Goal: Task Accomplishment & Management: Complete application form

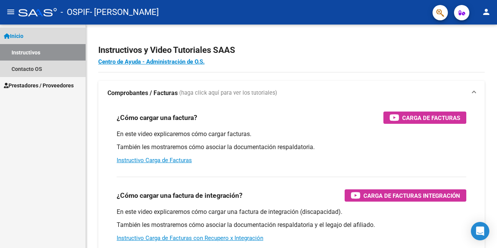
click at [41, 51] on link "Instructivos" at bounding box center [43, 52] width 86 height 16
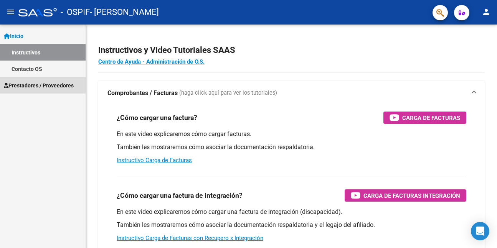
click at [38, 85] on span "Prestadores / Proveedores" at bounding box center [39, 85] width 70 height 8
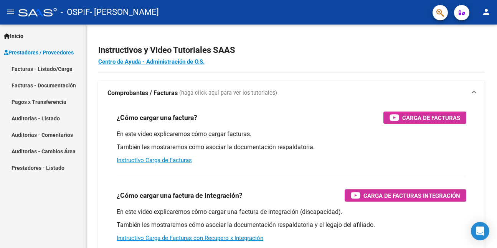
click at [40, 70] on link "Facturas - Listado/Carga" at bounding box center [43, 69] width 86 height 16
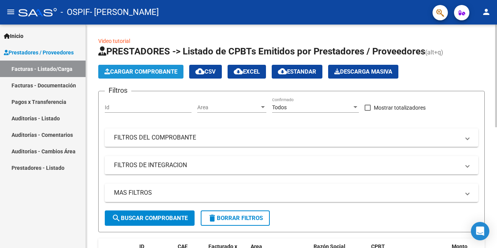
click at [148, 71] on span "Cargar Comprobante" at bounding box center [140, 71] width 73 height 7
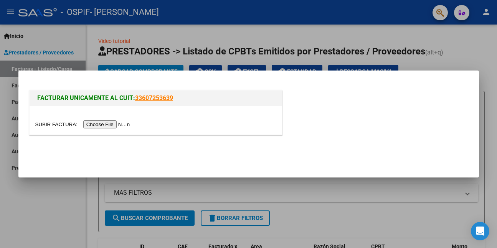
click at [118, 124] on input "file" at bounding box center [83, 124] width 97 height 8
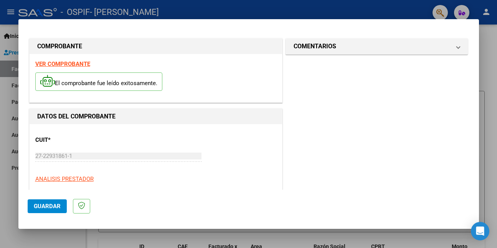
scroll to position [153, 0]
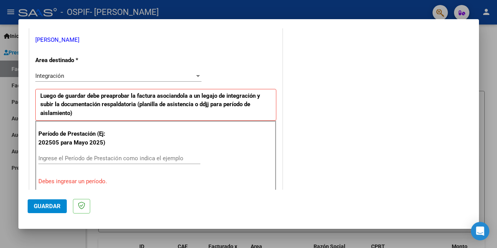
click at [158, 161] on input "Ingrese el Período de Prestación como indica el ejemplo" at bounding box center [119, 158] width 162 height 7
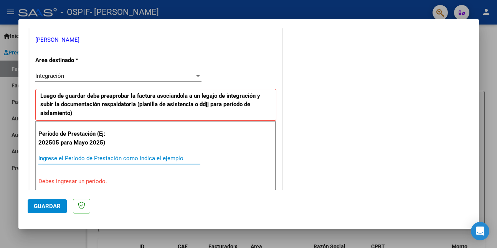
drag, startPoint x: 297, startPoint y: 94, endPoint x: 90, endPoint y: 159, distance: 217.3
click at [90, 159] on input "Ingrese el Período de Prestación como indica el ejemplo" at bounding box center [119, 158] width 162 height 7
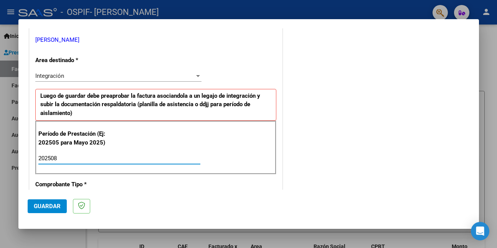
type input "202508"
click at [51, 207] on span "Guardar" at bounding box center [47, 206] width 27 height 7
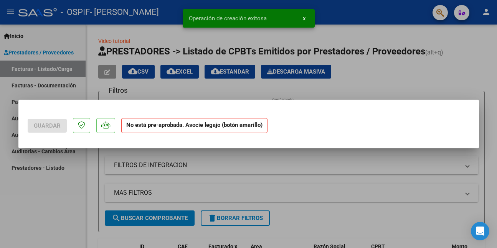
scroll to position [0, 0]
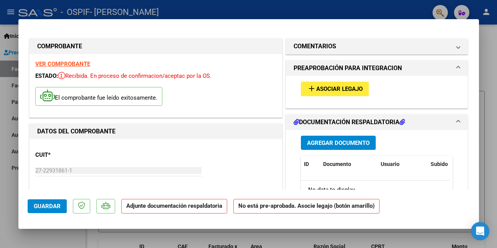
click at [327, 89] on span "Asociar Legajo" at bounding box center [339, 89] width 46 height 7
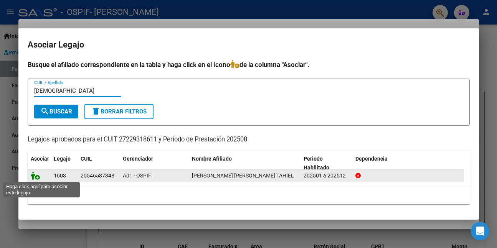
type input "[DEMOGRAPHIC_DATA]"
click at [34, 176] on icon at bounding box center [35, 176] width 9 height 8
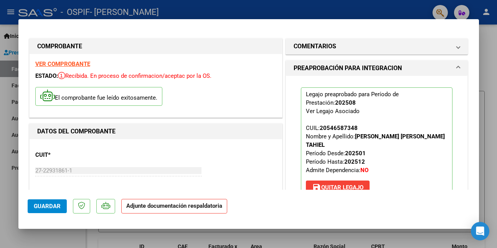
scroll to position [153, 0]
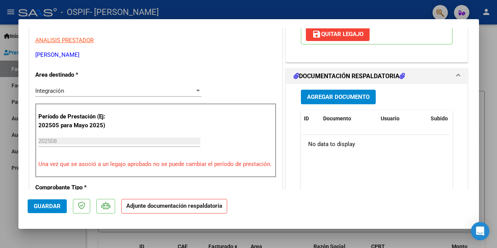
click at [340, 94] on span "Agregar Documento" at bounding box center [338, 97] width 63 height 7
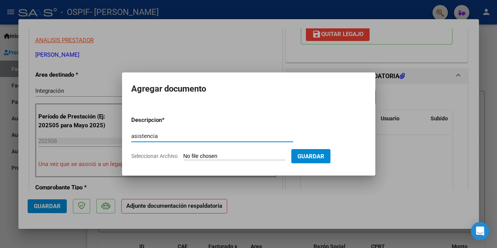
type input "asistencia"
type input "C:\fakepath\WhatsApp Image [DATE] 12.04.45.jpeg"
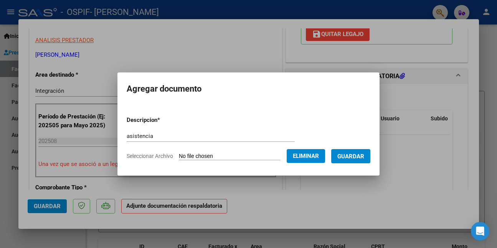
click at [342, 159] on button "Guardar" at bounding box center [350, 156] width 39 height 14
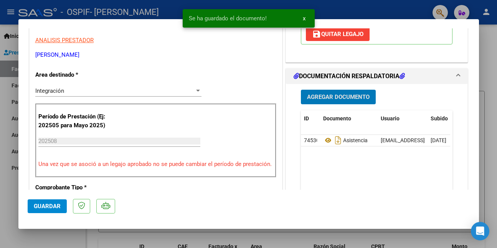
click at [44, 206] on span "Guardar" at bounding box center [47, 206] width 27 height 7
click at [46, 238] on div at bounding box center [248, 124] width 497 height 248
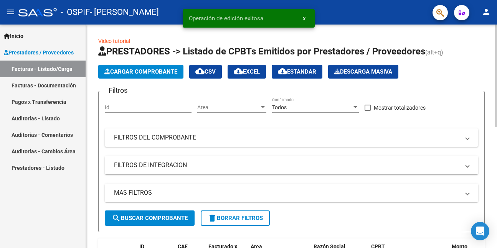
click at [113, 69] on span "Cargar Comprobante" at bounding box center [140, 71] width 73 height 7
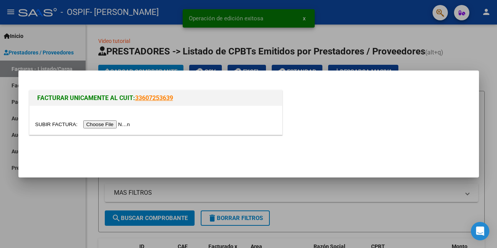
click at [119, 125] on input "file" at bounding box center [83, 124] width 97 height 8
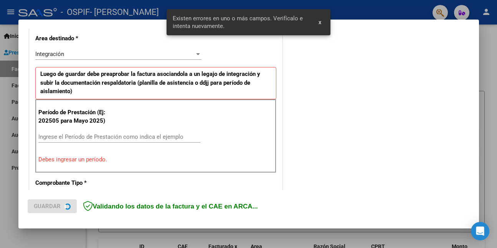
scroll to position [181, 0]
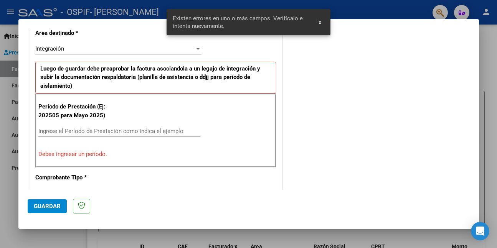
click at [156, 132] on input "Ingrese el Período de Prestación como indica el ejemplo" at bounding box center [119, 131] width 162 height 7
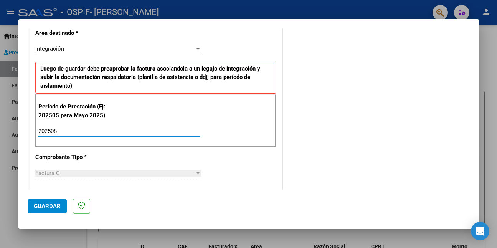
type input "202508"
click at [52, 208] on span "Guardar" at bounding box center [47, 206] width 27 height 7
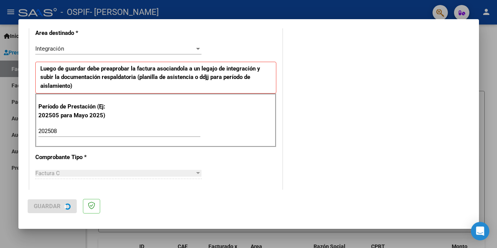
scroll to position [0, 0]
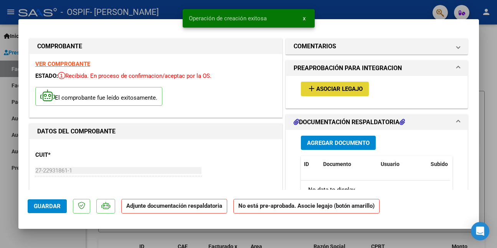
click at [322, 87] on span "Asociar Legajo" at bounding box center [339, 89] width 46 height 7
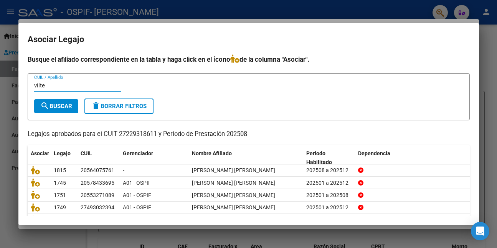
type input "vilte"
click at [71, 106] on span "search Buscar" at bounding box center [56, 106] width 32 height 7
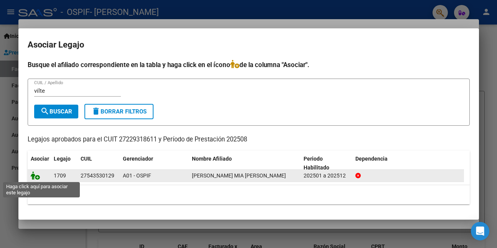
click at [35, 177] on icon at bounding box center [35, 176] width 9 height 8
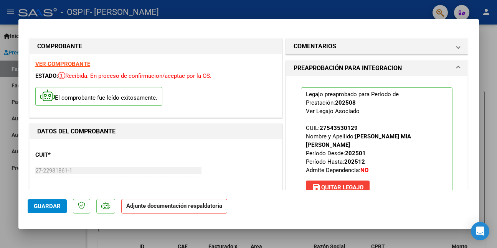
scroll to position [115, 0]
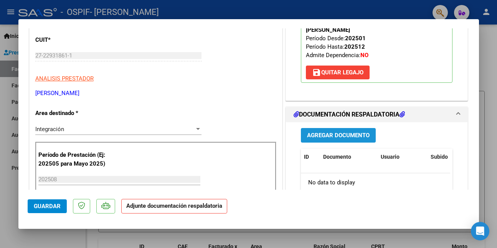
click at [346, 134] on span "Agregar Documento" at bounding box center [338, 135] width 63 height 7
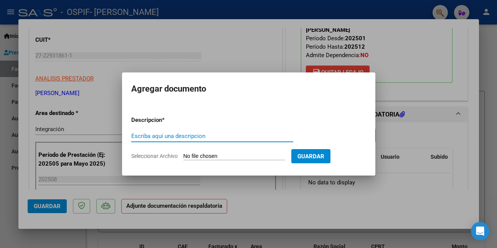
click at [181, 139] on input "Escriba aquí una descripcion" at bounding box center [212, 136] width 162 height 7
drag, startPoint x: 184, startPoint y: 138, endPoint x: 127, endPoint y: 135, distance: 56.9
click at [127, 135] on mat-dialog-content "Descripcion * asistencia Escriba aquí una descripcion Seleccionar Archivo Guard…" at bounding box center [248, 135] width 253 height 62
type input "asistencia"
type input "C:\fakepath\WhatsApp Image [DATE] 12.05.33 (1).jpeg"
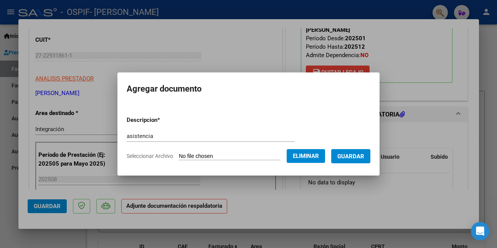
click at [341, 156] on button "Guardar" at bounding box center [350, 156] width 39 height 14
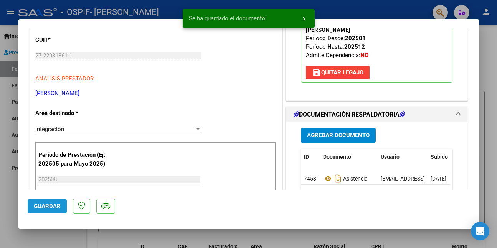
click at [59, 205] on span "Guardar" at bounding box center [47, 206] width 27 height 7
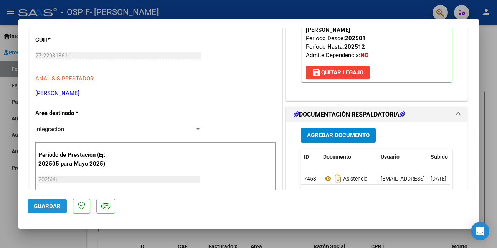
click at [48, 205] on span "Guardar" at bounding box center [47, 206] width 27 height 7
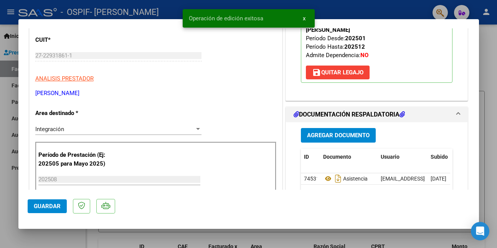
click at [41, 240] on div at bounding box center [248, 124] width 497 height 248
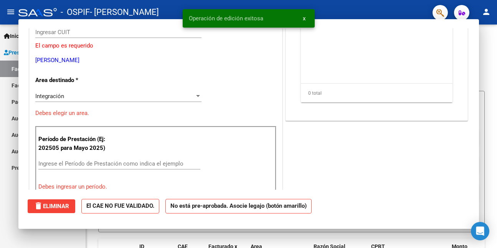
scroll to position [0, 0]
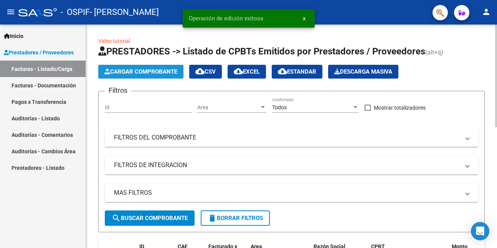
click at [158, 71] on span "Cargar Comprobante" at bounding box center [140, 71] width 73 height 7
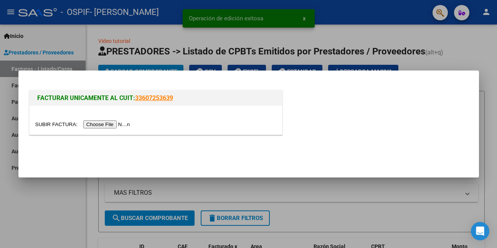
click at [91, 124] on input "file" at bounding box center [83, 124] width 97 height 8
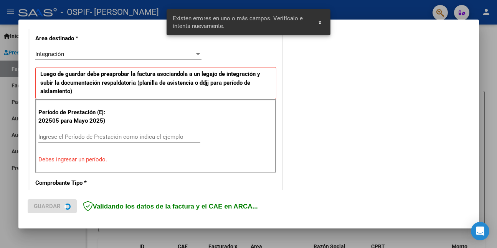
scroll to position [181, 0]
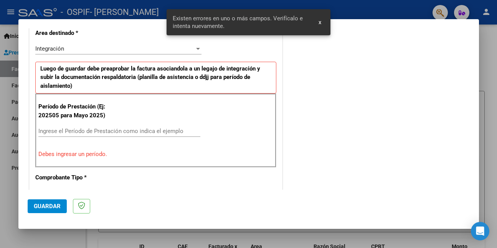
click at [147, 130] on input "Ingrese el Período de Prestación como indica el ejemplo" at bounding box center [119, 131] width 162 height 7
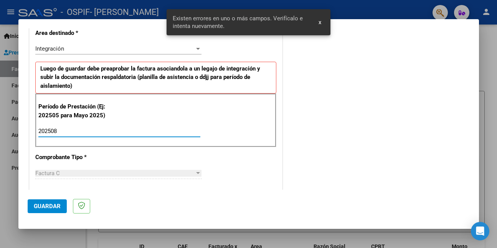
type input "202508"
click at [43, 207] on span "Guardar" at bounding box center [47, 206] width 27 height 7
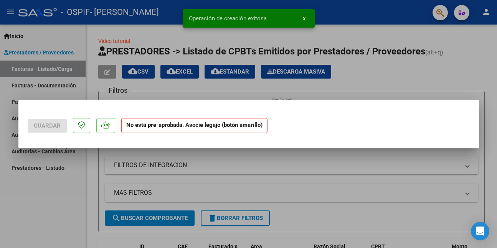
scroll to position [0, 0]
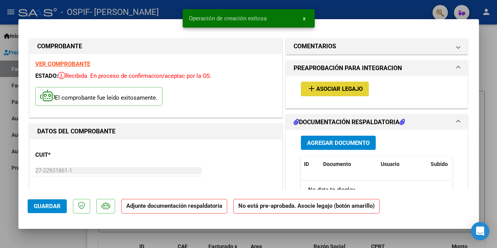
click at [328, 88] on span "Asociar Legajo" at bounding box center [339, 89] width 46 height 7
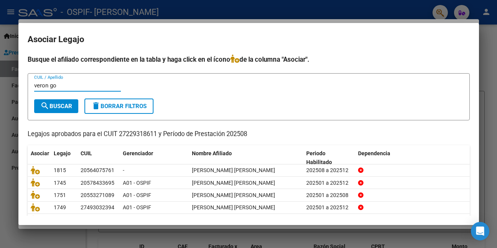
type input "veron go"
click at [56, 105] on span "search Buscar" at bounding box center [56, 106] width 32 height 7
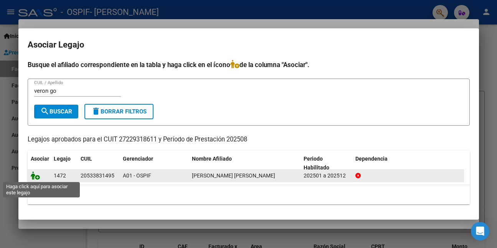
click at [35, 178] on icon at bounding box center [35, 176] width 9 height 8
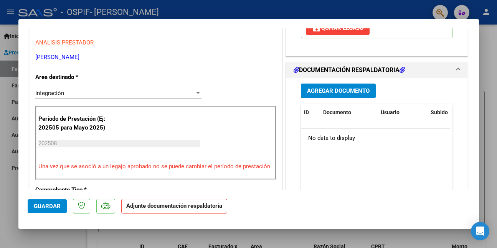
scroll to position [153, 0]
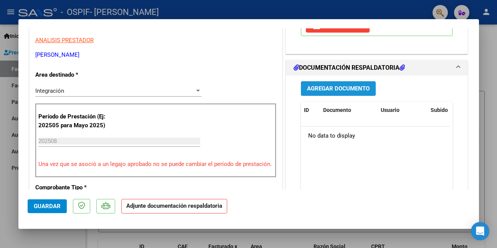
click at [348, 89] on span "Agregar Documento" at bounding box center [338, 89] width 63 height 7
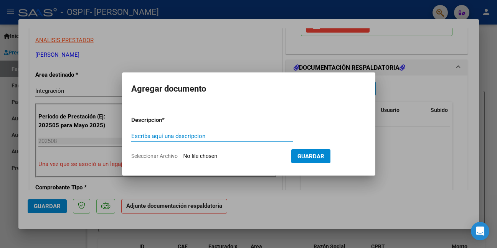
click at [231, 135] on input "Escriba aquí una descripcion" at bounding box center [212, 136] width 162 height 7
paste input "asistencia"
type input "asistencia"
click at [324, 156] on span "Guardar" at bounding box center [310, 156] width 27 height 7
type input "C:\fakepath\WhatsApp Image [DATE] 12.05.38.jpeg"
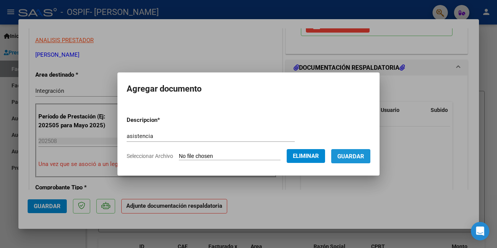
click at [343, 150] on button "Guardar" at bounding box center [350, 156] width 39 height 14
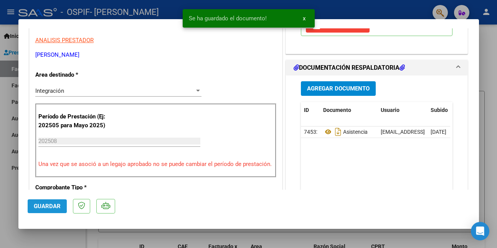
click at [42, 205] on span "Guardar" at bounding box center [47, 206] width 27 height 7
click at [37, 236] on div at bounding box center [248, 124] width 497 height 248
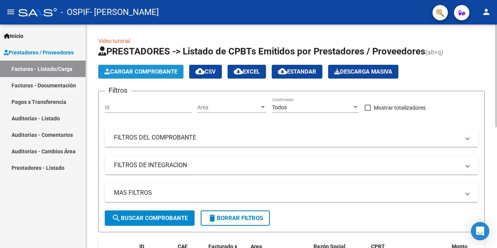
click at [119, 73] on span "Cargar Comprobante" at bounding box center [140, 71] width 73 height 7
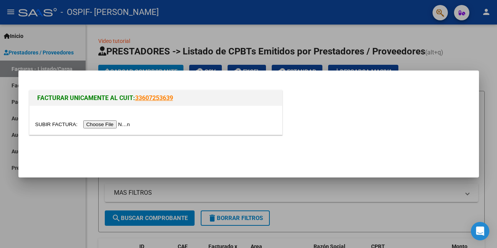
click at [116, 123] on input "file" at bounding box center [83, 124] width 97 height 8
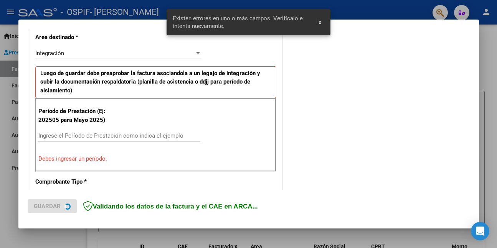
scroll to position [181, 0]
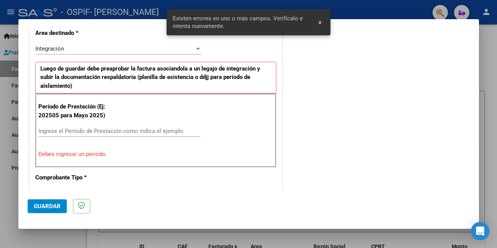
click at [127, 132] on input "Ingrese el Período de Prestación como indica el ejemplo" at bounding box center [119, 131] width 162 height 7
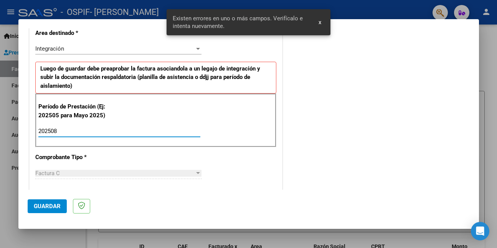
type input "202508"
click at [33, 203] on button "Guardar" at bounding box center [47, 207] width 39 height 14
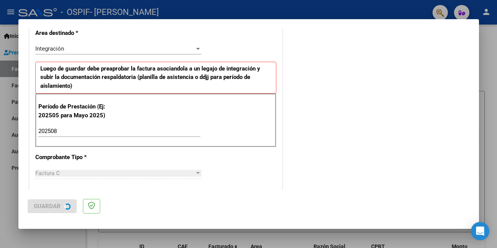
scroll to position [0, 0]
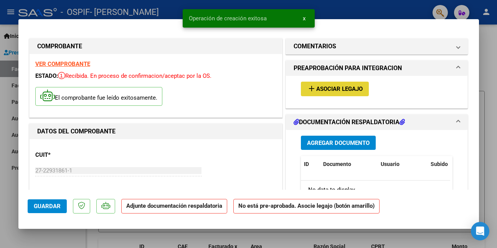
click at [345, 86] on span "Asociar Legajo" at bounding box center [339, 89] width 46 height 7
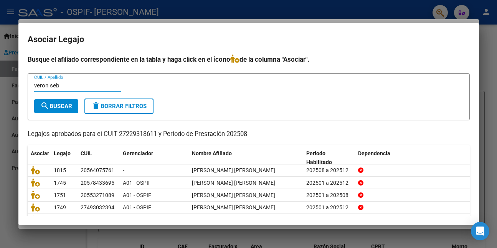
type input "veron seb"
click at [56, 109] on span "search Buscar" at bounding box center [56, 106] width 32 height 7
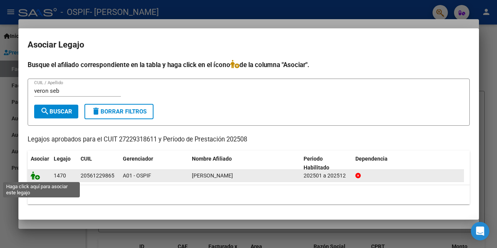
click at [33, 177] on icon at bounding box center [35, 176] width 9 height 8
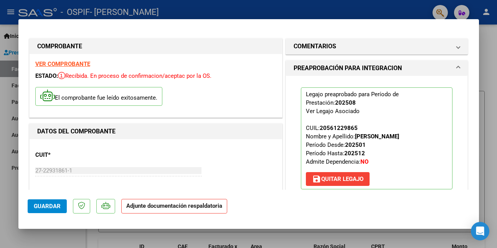
scroll to position [115, 0]
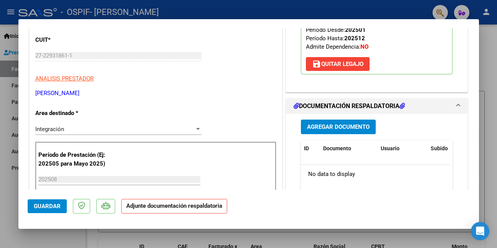
click at [332, 126] on span "Agregar Documento" at bounding box center [338, 127] width 63 height 7
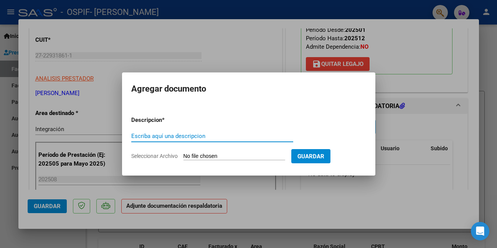
click at [182, 136] on input "Escriba aquí una descripcion" at bounding box center [212, 136] width 162 height 7
paste input "asistencia"
type input "asistencia"
type input "C:\fakepath\WhatsApp Image [DATE] 12.05.44.jpeg"
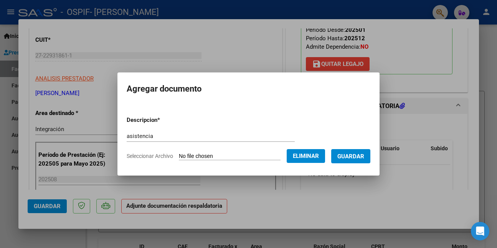
click at [342, 156] on button "Guardar" at bounding box center [350, 156] width 39 height 14
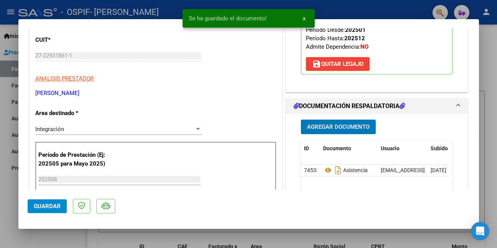
click at [46, 205] on span "Guardar" at bounding box center [47, 206] width 27 height 7
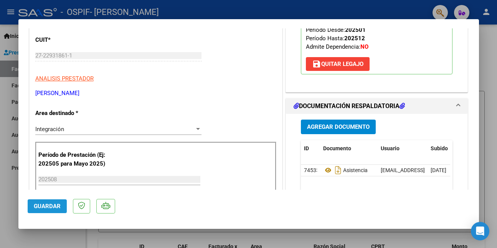
click at [52, 205] on span "Guardar" at bounding box center [47, 206] width 27 height 7
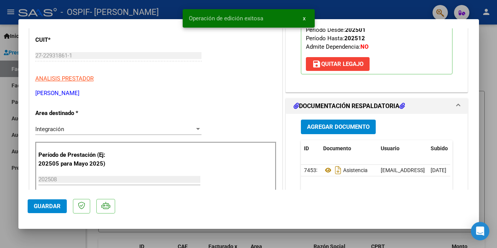
click at [48, 235] on div at bounding box center [248, 124] width 497 height 248
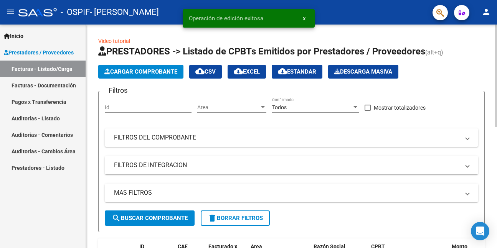
click at [123, 76] on button "Cargar Comprobante" at bounding box center [140, 72] width 85 height 14
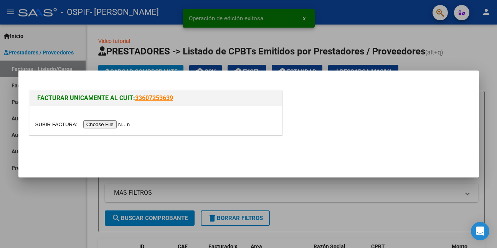
click at [113, 125] on input "file" at bounding box center [83, 124] width 97 height 8
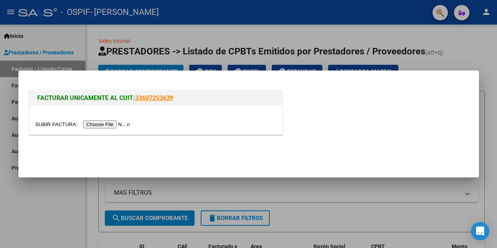
click at [98, 125] on input "file" at bounding box center [83, 124] width 97 height 8
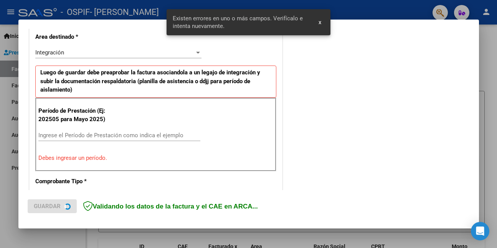
scroll to position [181, 0]
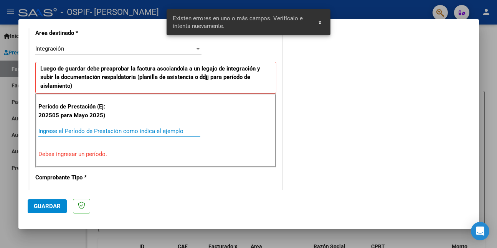
click at [175, 132] on input "Ingrese el Período de Prestación como indica el ejemplo" at bounding box center [119, 131] width 162 height 7
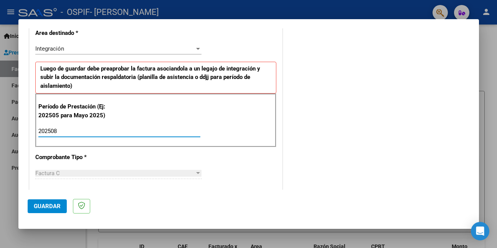
type input "202508"
click at [57, 205] on span "Guardar" at bounding box center [47, 206] width 27 height 7
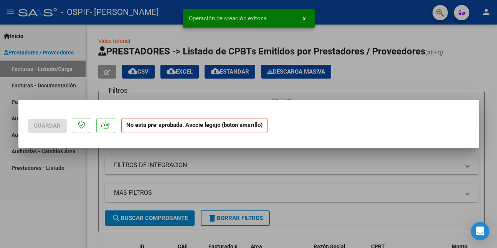
scroll to position [0, 0]
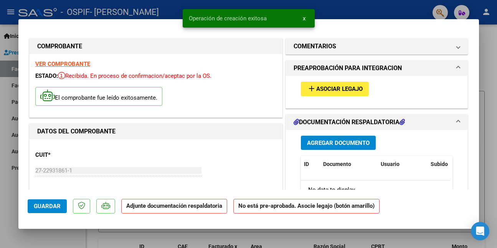
click at [351, 87] on span "Asociar Legajo" at bounding box center [339, 89] width 46 height 7
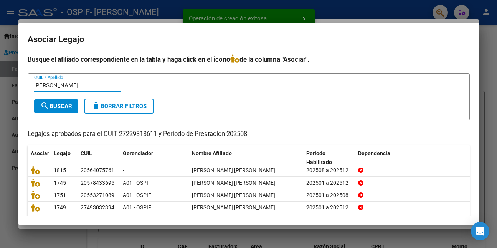
type input "[PERSON_NAME]"
click at [48, 106] on mat-icon "search" at bounding box center [44, 105] width 9 height 9
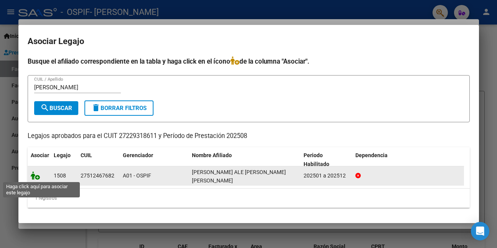
click at [32, 177] on icon at bounding box center [35, 176] width 9 height 8
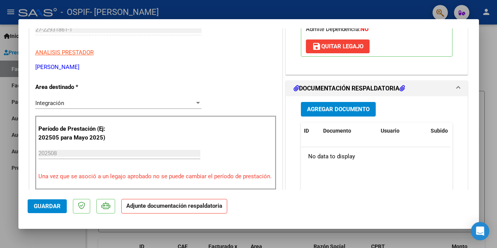
scroll to position [153, 0]
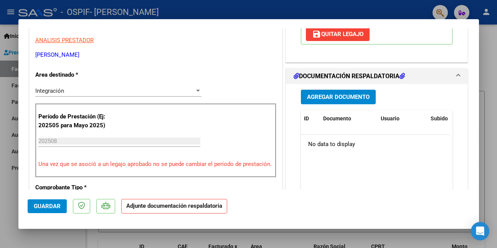
click at [341, 94] on span "Agregar Documento" at bounding box center [338, 97] width 63 height 7
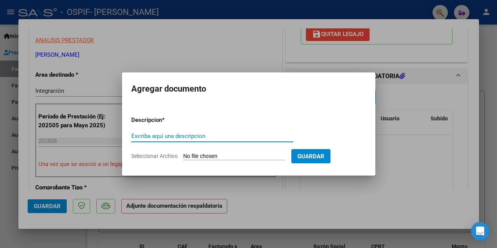
click at [223, 137] on input "Escriba aquí una descripcion" at bounding box center [212, 136] width 162 height 7
paste input "asistencia"
type input "asistencia"
type input "C:\fakepath\WhatsApp Image [DATE] 12.05.49.jpeg"
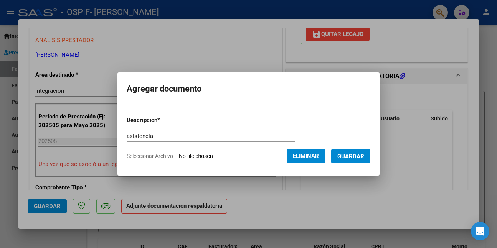
click at [342, 160] on button "Guardar" at bounding box center [350, 156] width 39 height 14
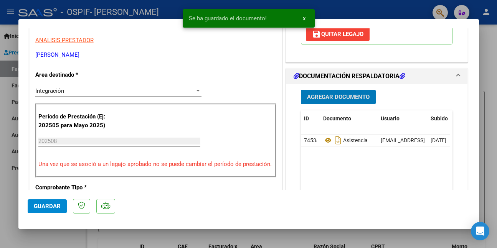
click at [46, 210] on button "Guardar" at bounding box center [47, 207] width 39 height 14
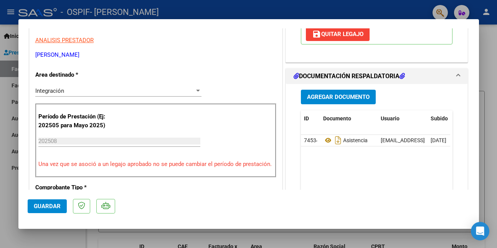
click at [50, 239] on div at bounding box center [248, 124] width 497 height 248
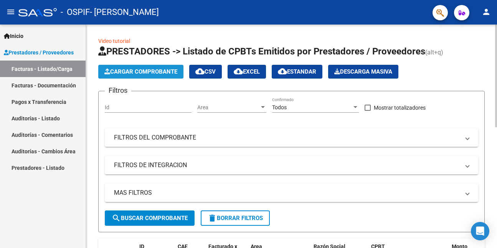
click at [132, 71] on span "Cargar Comprobante" at bounding box center [140, 71] width 73 height 7
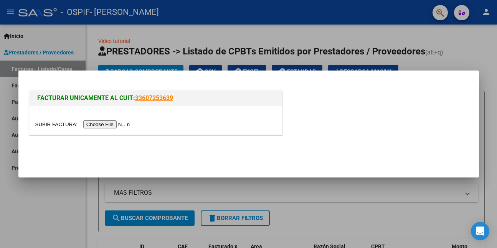
click at [117, 125] on input "file" at bounding box center [83, 124] width 97 height 8
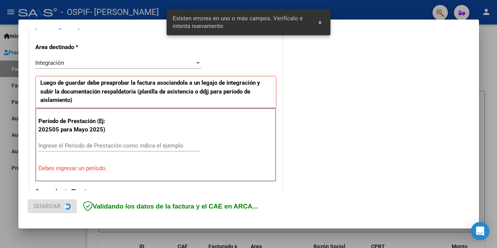
scroll to position [181, 0]
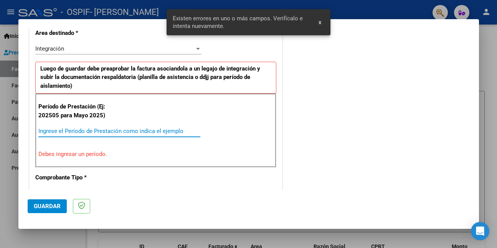
click at [158, 133] on input "Ingrese el Período de Prestación como indica el ejemplo" at bounding box center [119, 131] width 162 height 7
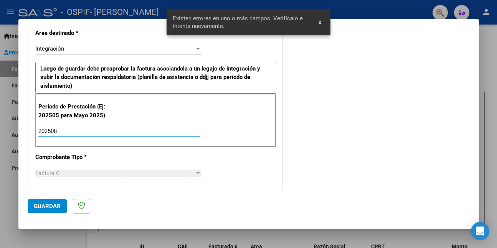
type input "202508"
click at [52, 204] on span "Guardar" at bounding box center [47, 206] width 27 height 7
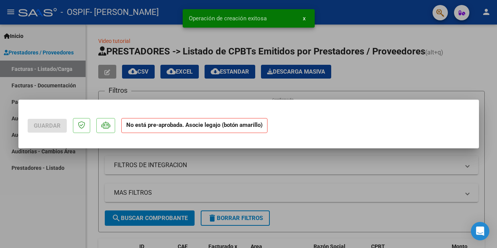
scroll to position [0, 0]
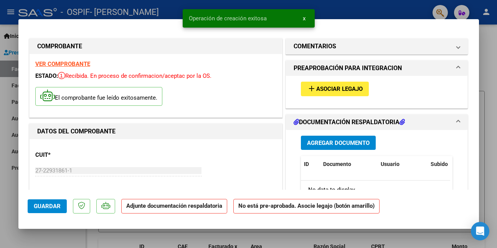
click at [311, 88] on mat-icon "add" at bounding box center [311, 88] width 9 height 9
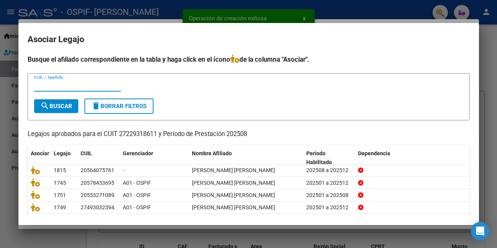
click at [105, 88] on input "CUIL / Apellido" at bounding box center [77, 85] width 87 height 7
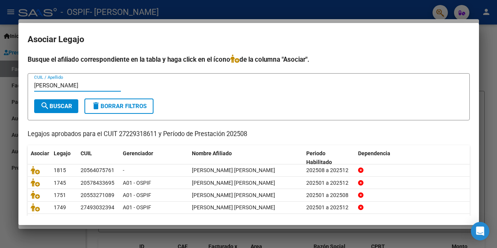
type input "[PERSON_NAME]"
click at [74, 104] on button "search Buscar" at bounding box center [56, 106] width 44 height 14
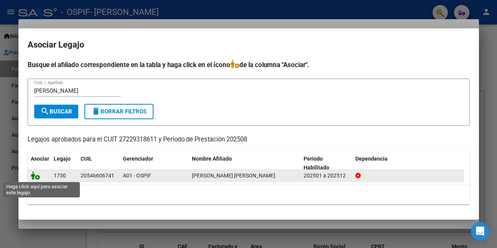
click at [34, 177] on icon at bounding box center [35, 176] width 9 height 8
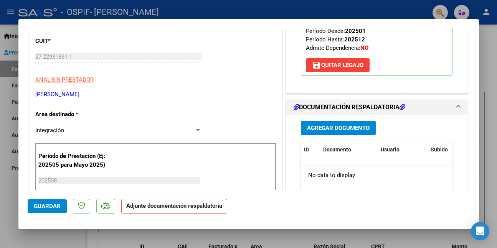
scroll to position [115, 0]
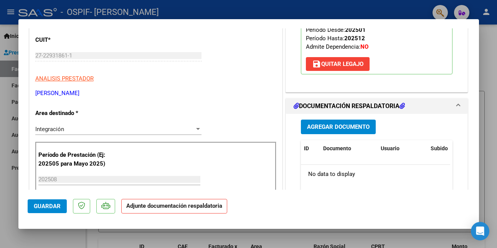
click at [338, 126] on span "Agregar Documento" at bounding box center [338, 127] width 63 height 7
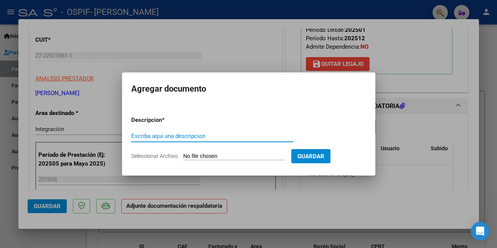
paste input "asistencia"
type input "asistencia"
type input "C:\fakepath\WhatsApp Image [DATE] 12.05.56.jpeg"
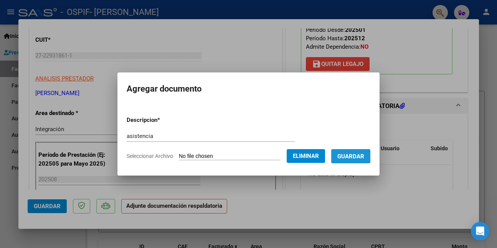
click at [342, 157] on button "Guardar" at bounding box center [350, 156] width 39 height 14
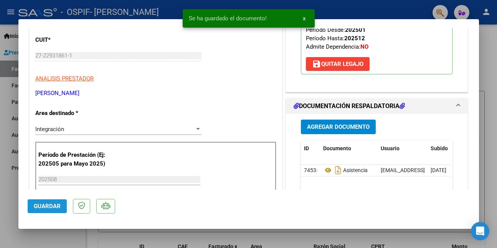
click at [59, 207] on span "Guardar" at bounding box center [47, 206] width 27 height 7
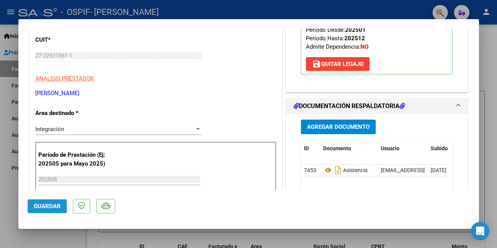
click at [60, 203] on span "Guardar" at bounding box center [47, 206] width 27 height 7
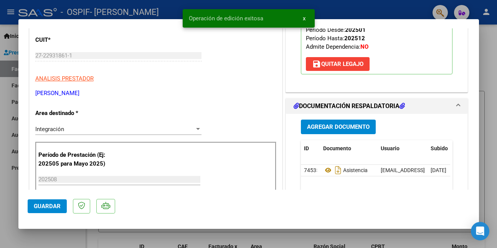
click at [45, 243] on div at bounding box center [248, 124] width 497 height 248
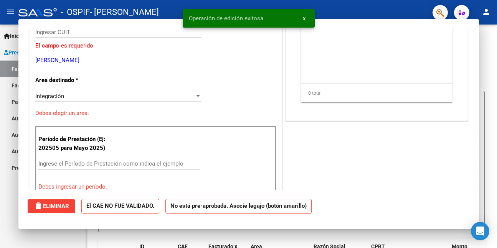
scroll to position [0, 0]
